Goal: Transaction & Acquisition: Purchase product/service

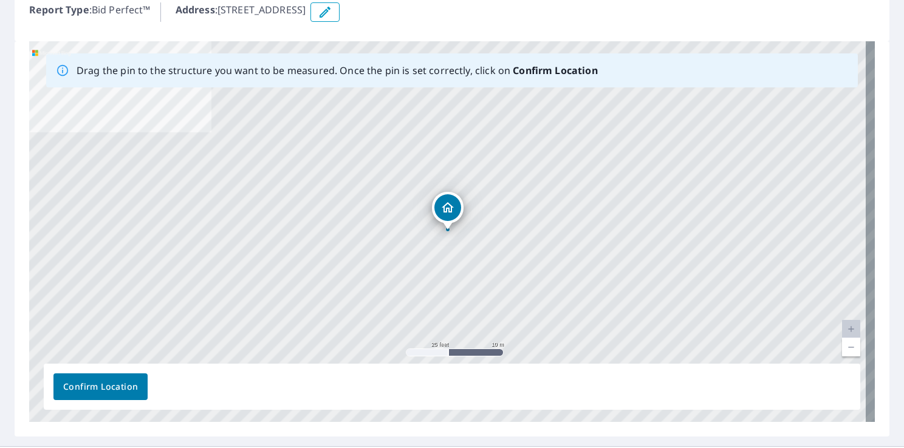
scroll to position [172, 0]
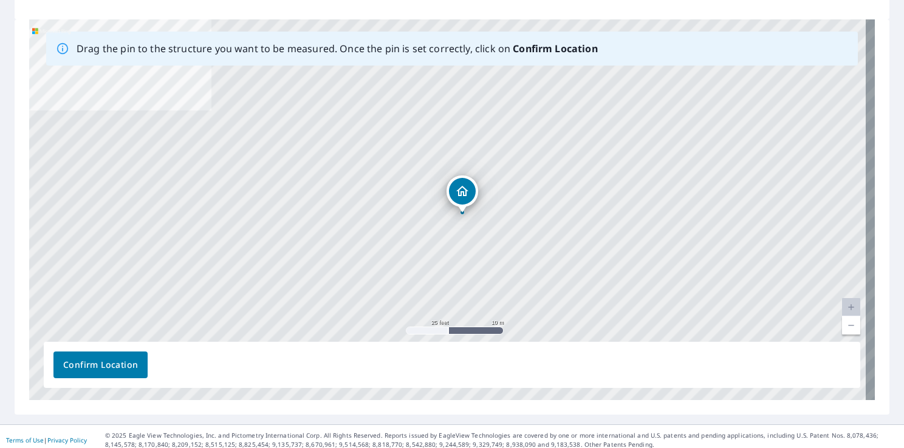
drag, startPoint x: 447, startPoint y: 194, endPoint x: 462, endPoint y: 199, distance: 15.4
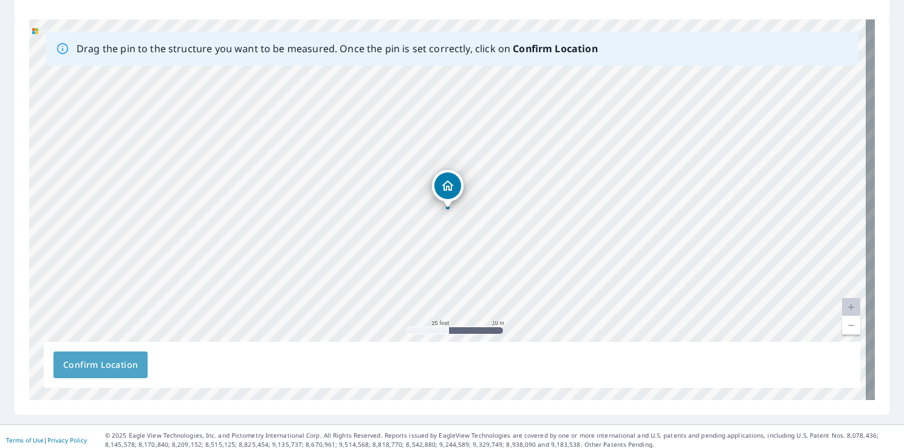
click at [98, 362] on span "Confirm Location" at bounding box center [100, 365] width 75 height 15
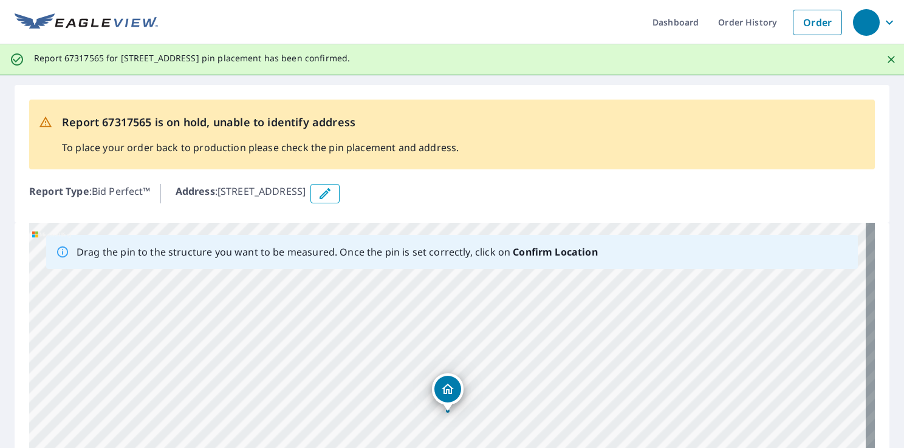
scroll to position [210, 0]
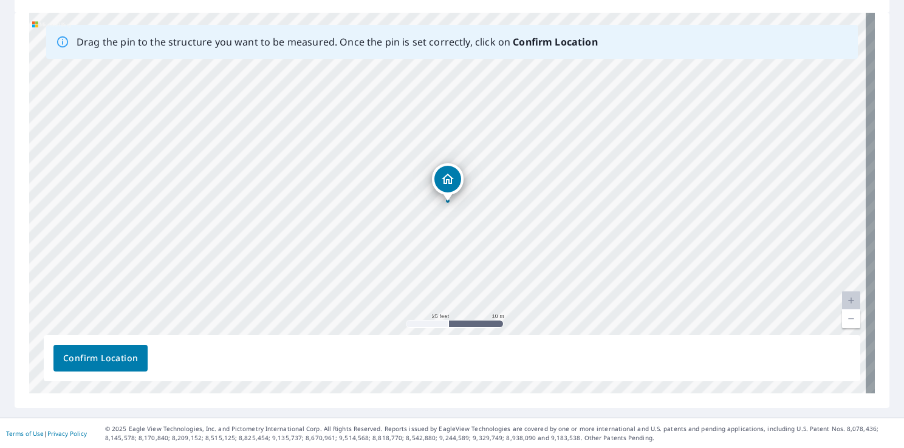
click at [101, 356] on span "Confirm Location" at bounding box center [100, 358] width 75 height 15
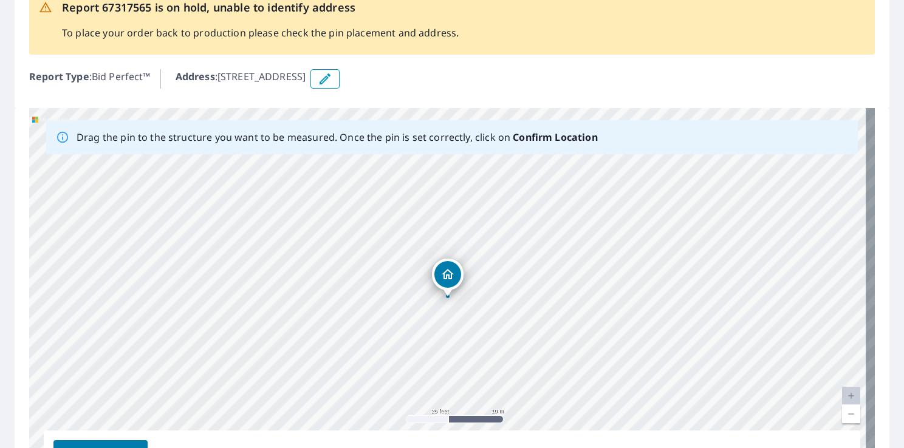
scroll to position [121, 0]
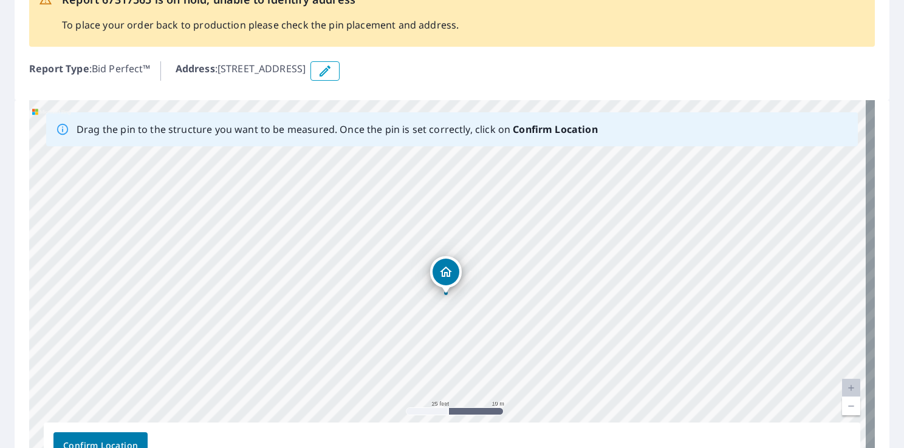
click at [439, 281] on div "873 N Branch Rd North Branch, NY 12766" at bounding box center [451, 290] width 845 height 381
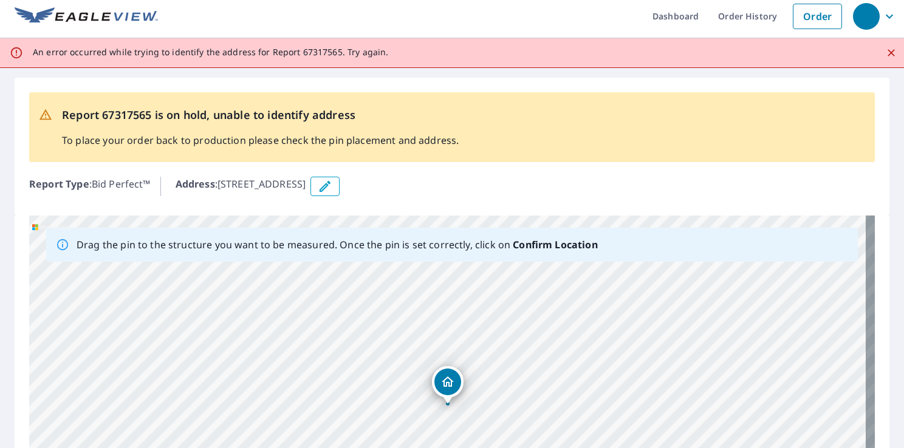
scroll to position [0, 0]
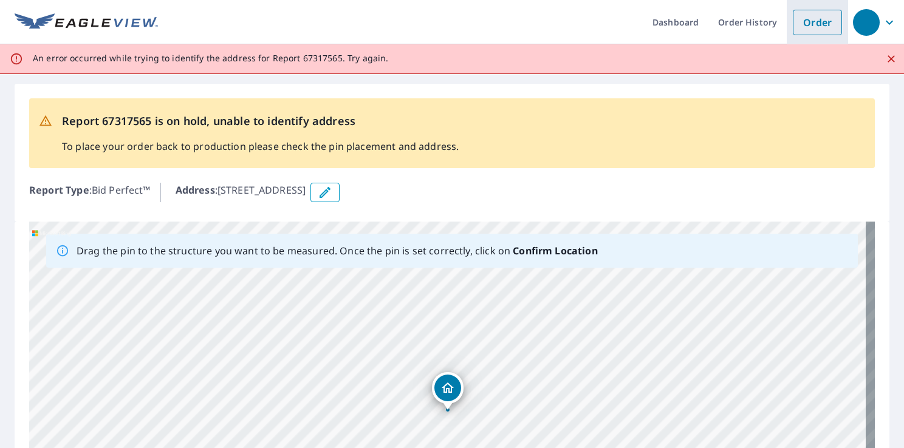
click at [805, 23] on link "Order" at bounding box center [816, 23] width 49 height 26
